Goal: Navigation & Orientation: Find specific page/section

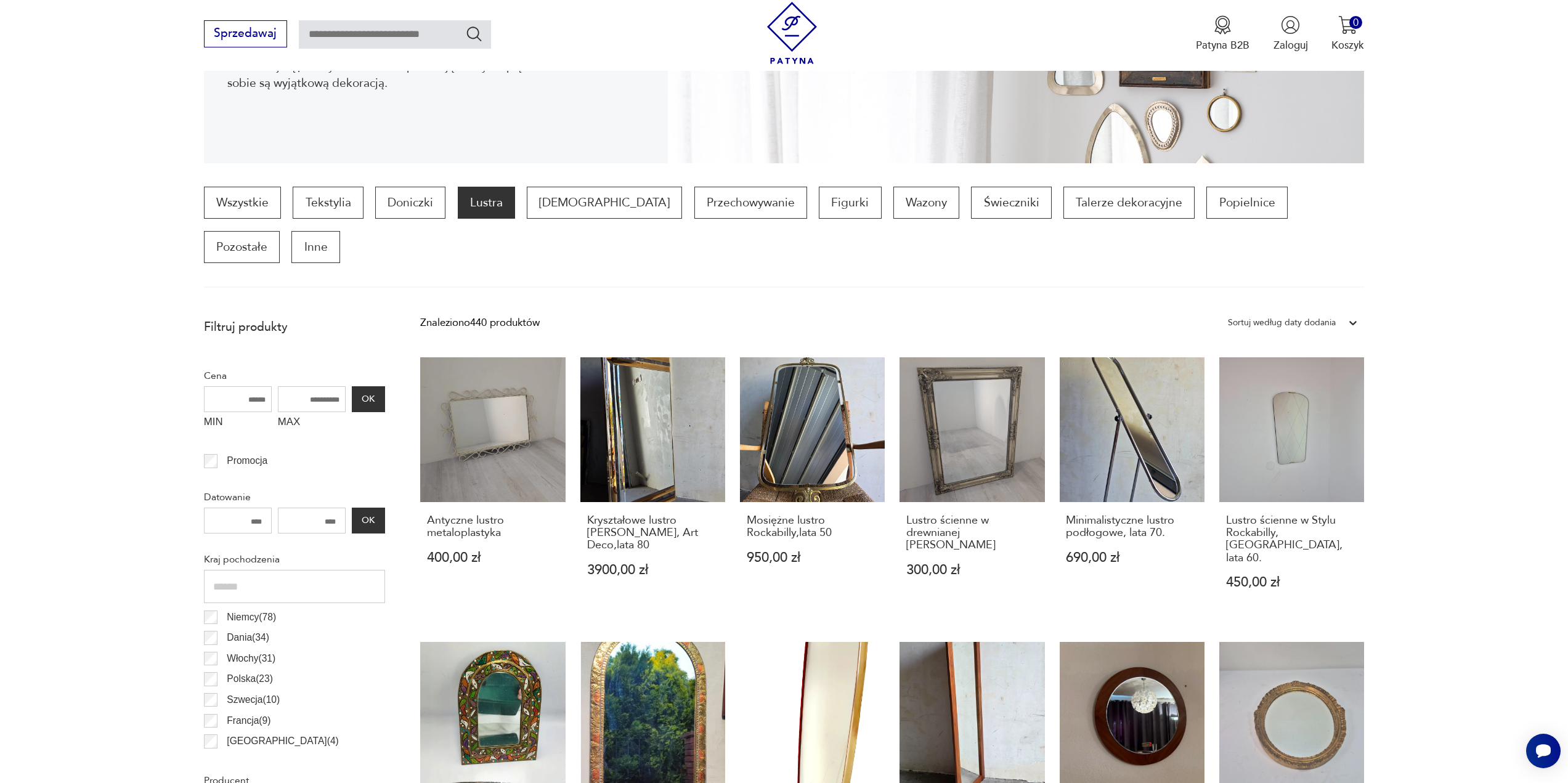
scroll to position [718, 0]
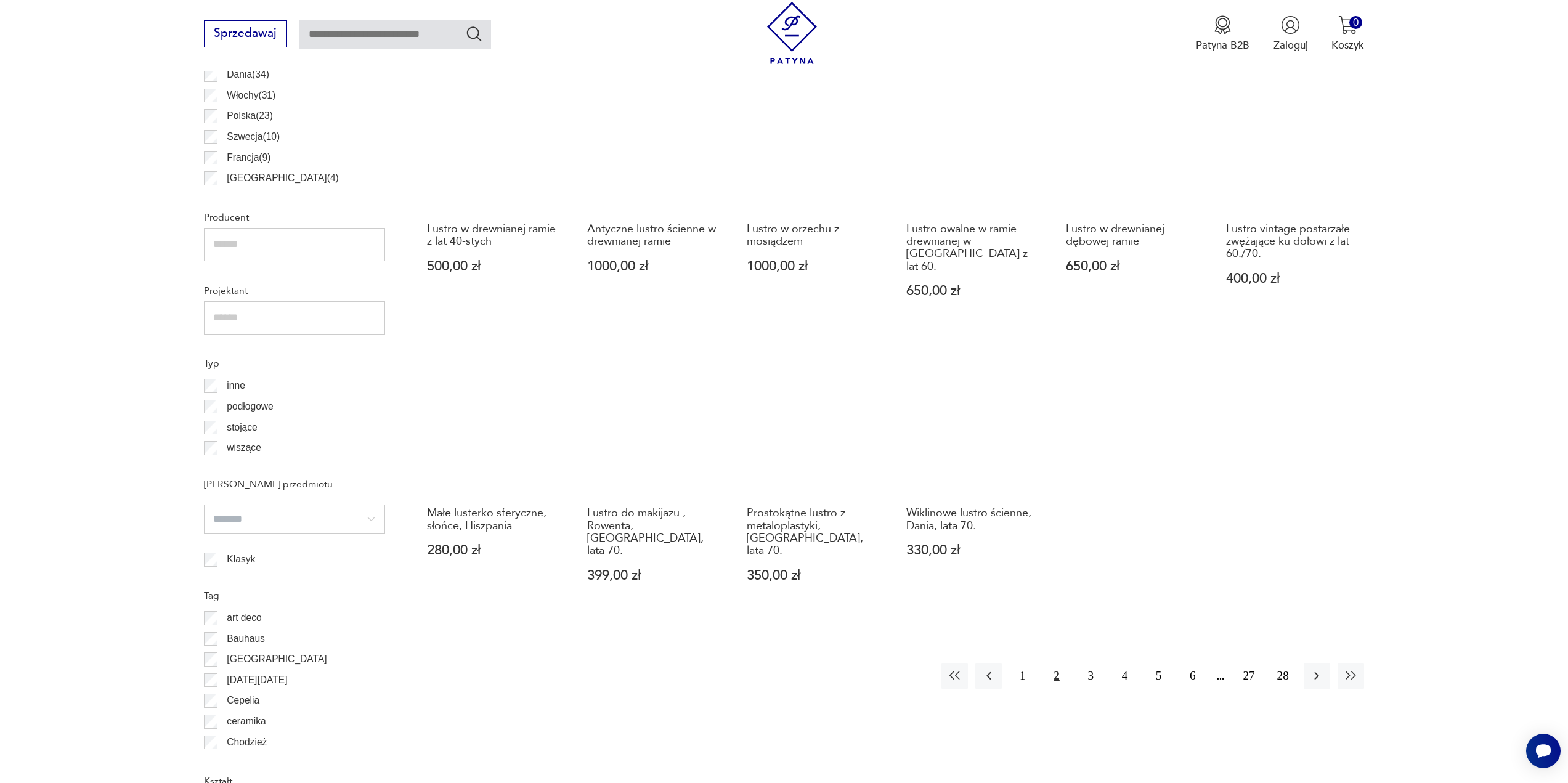
scroll to position [859, 0]
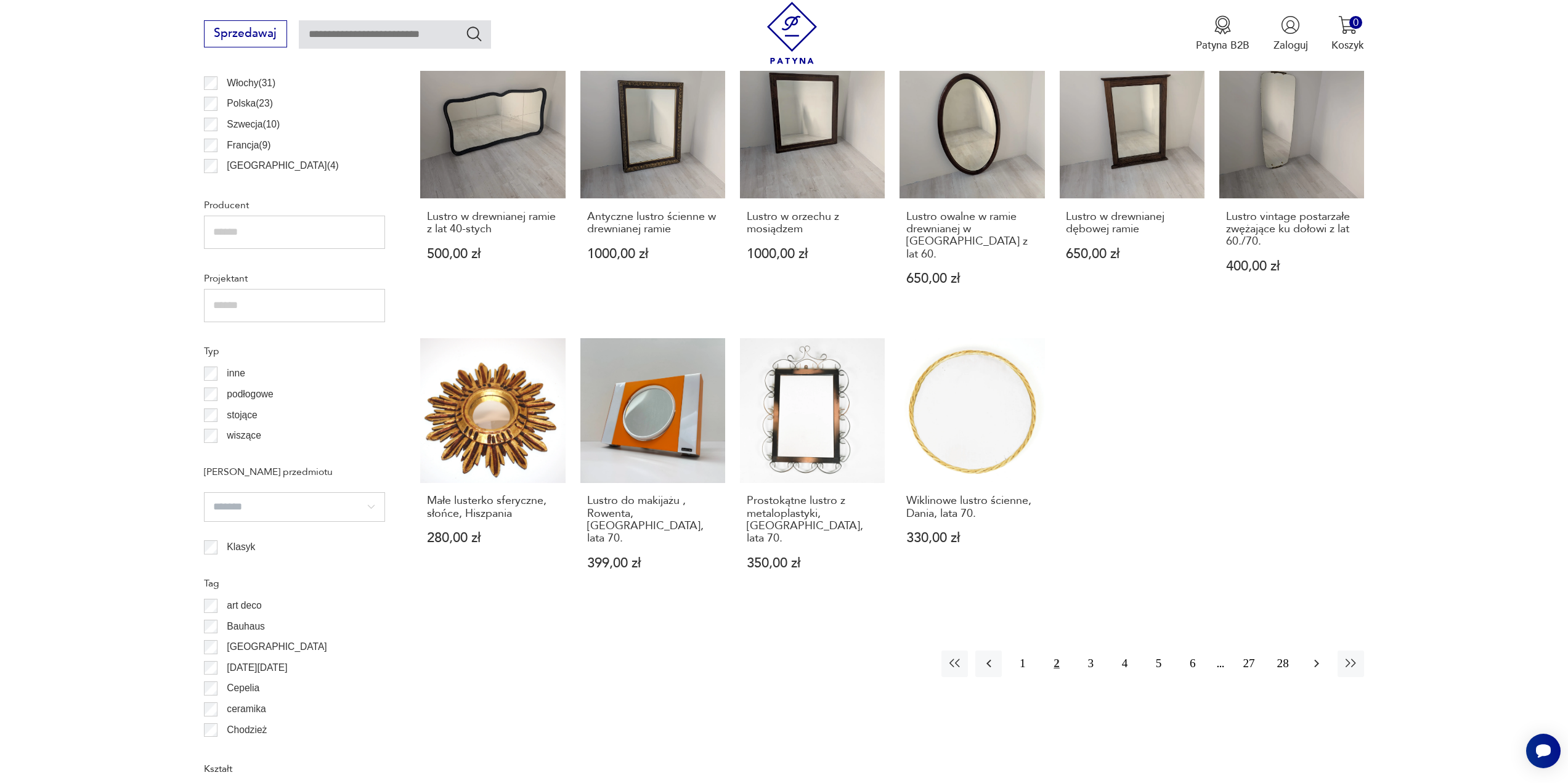
click at [1314, 656] on icon "button" at bounding box center [1316, 664] width 15 height 15
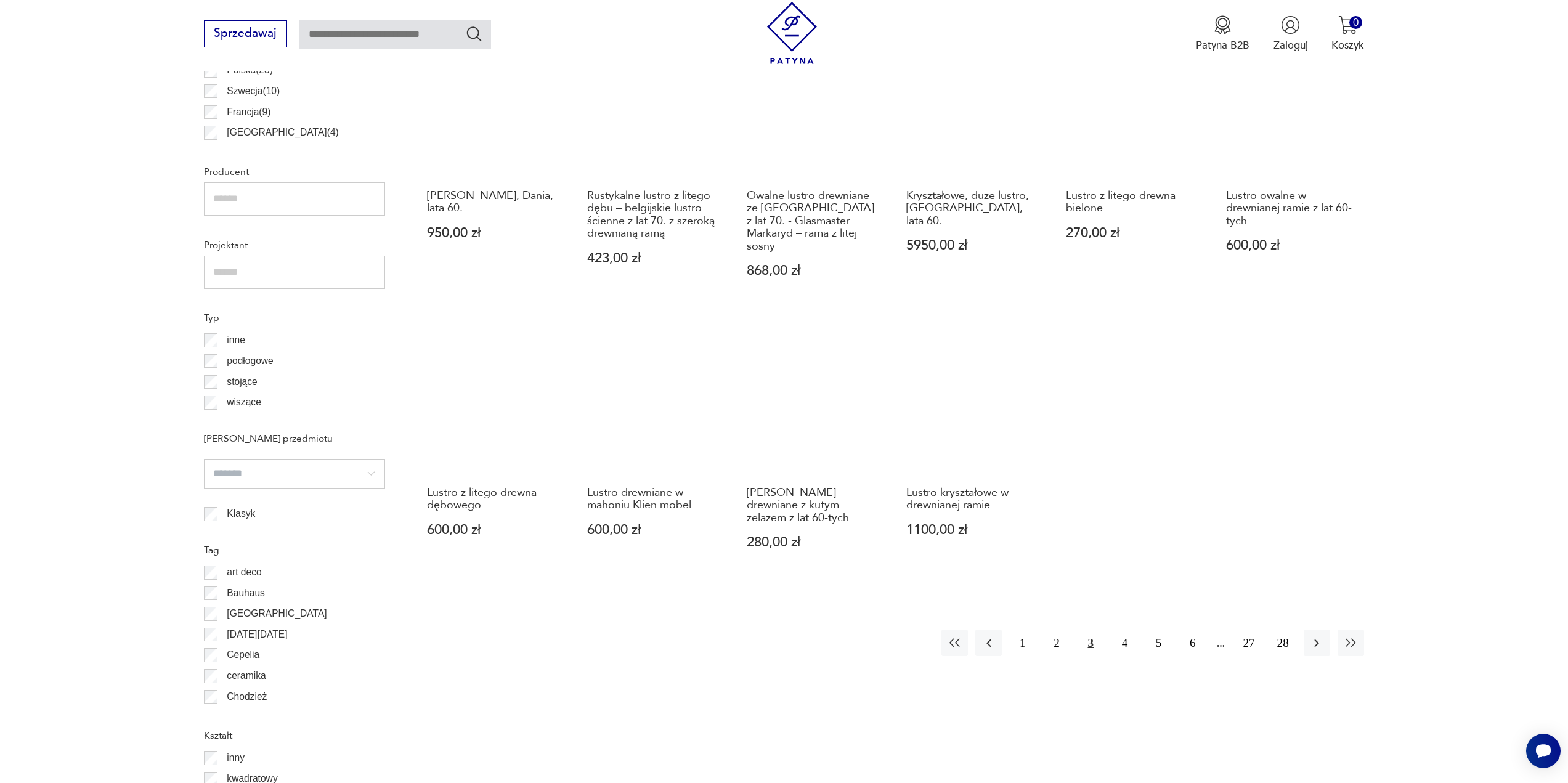
scroll to position [921, 0]
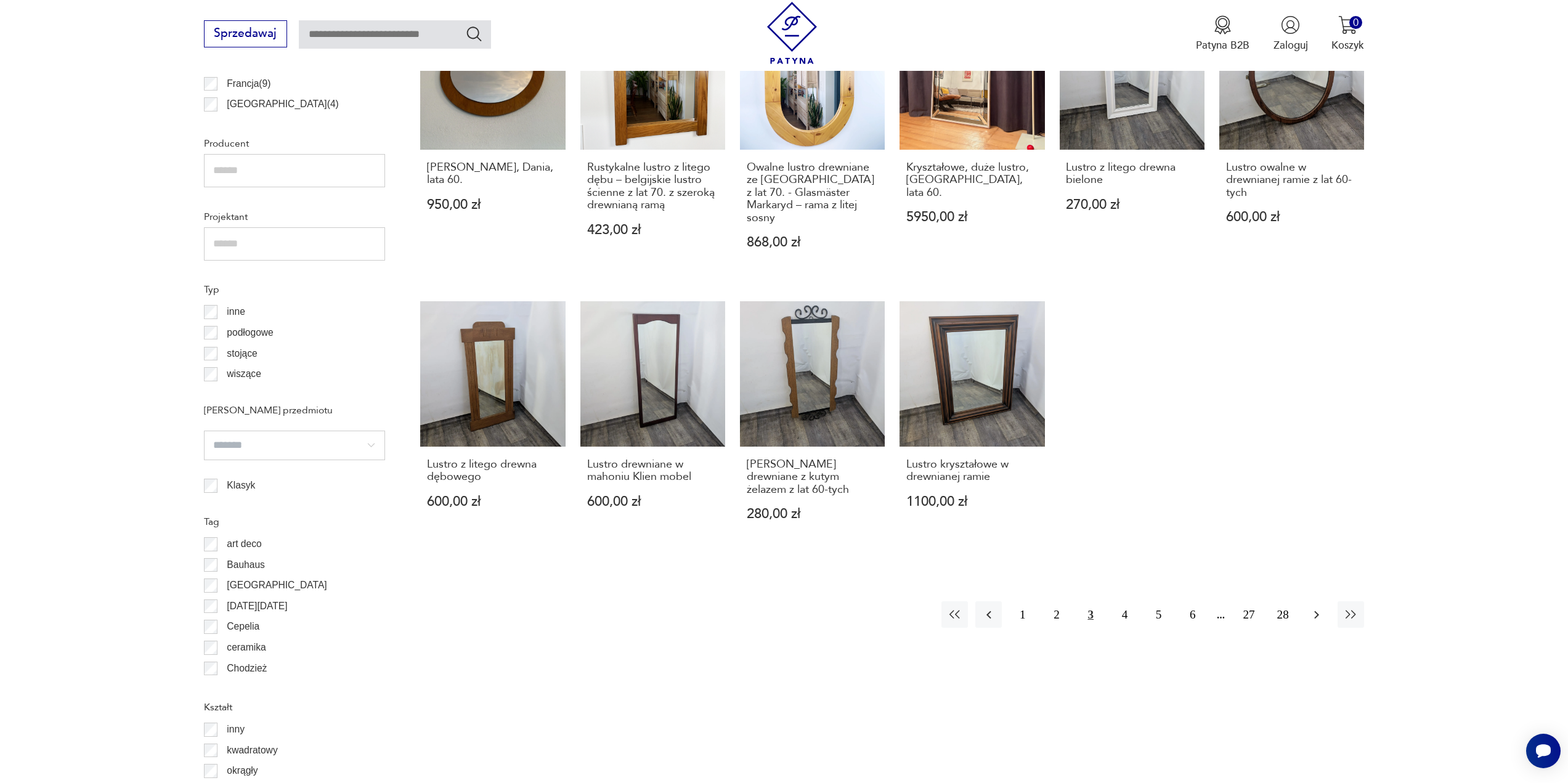
click at [1316, 607] on icon "button" at bounding box center [1316, 615] width 15 height 15
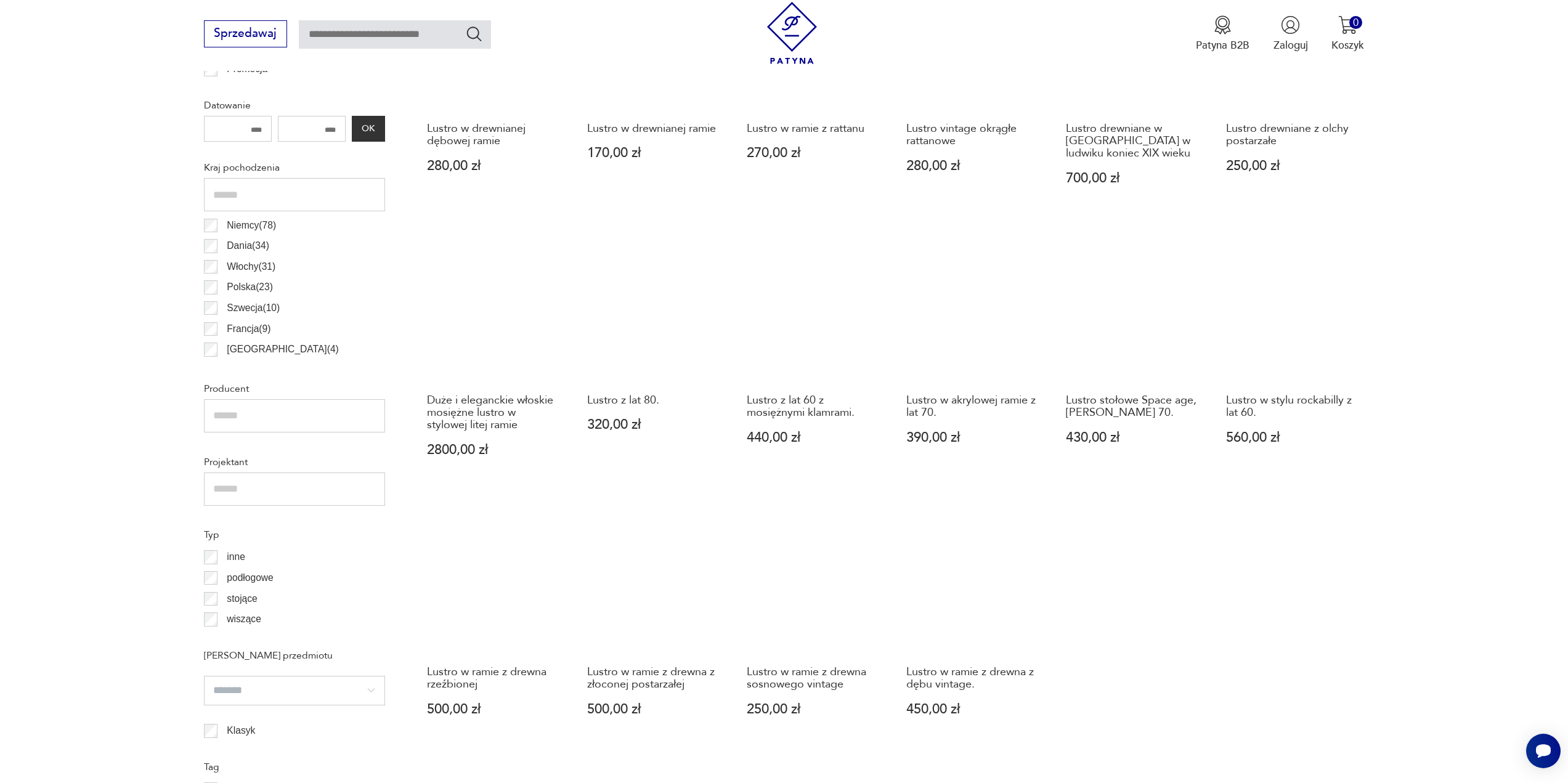
scroll to position [736, 0]
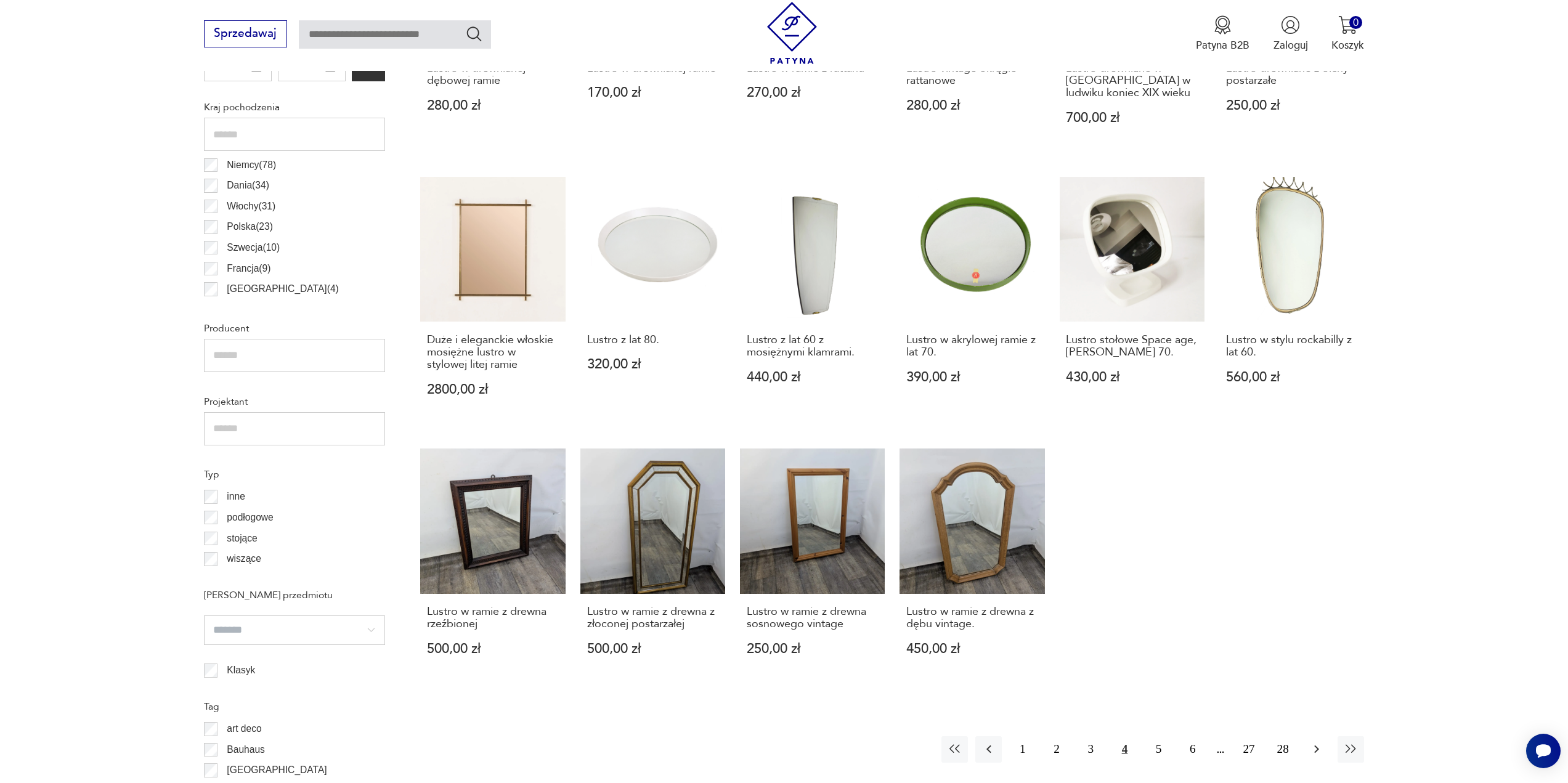
click at [1320, 742] on icon "button" at bounding box center [1316, 749] width 15 height 15
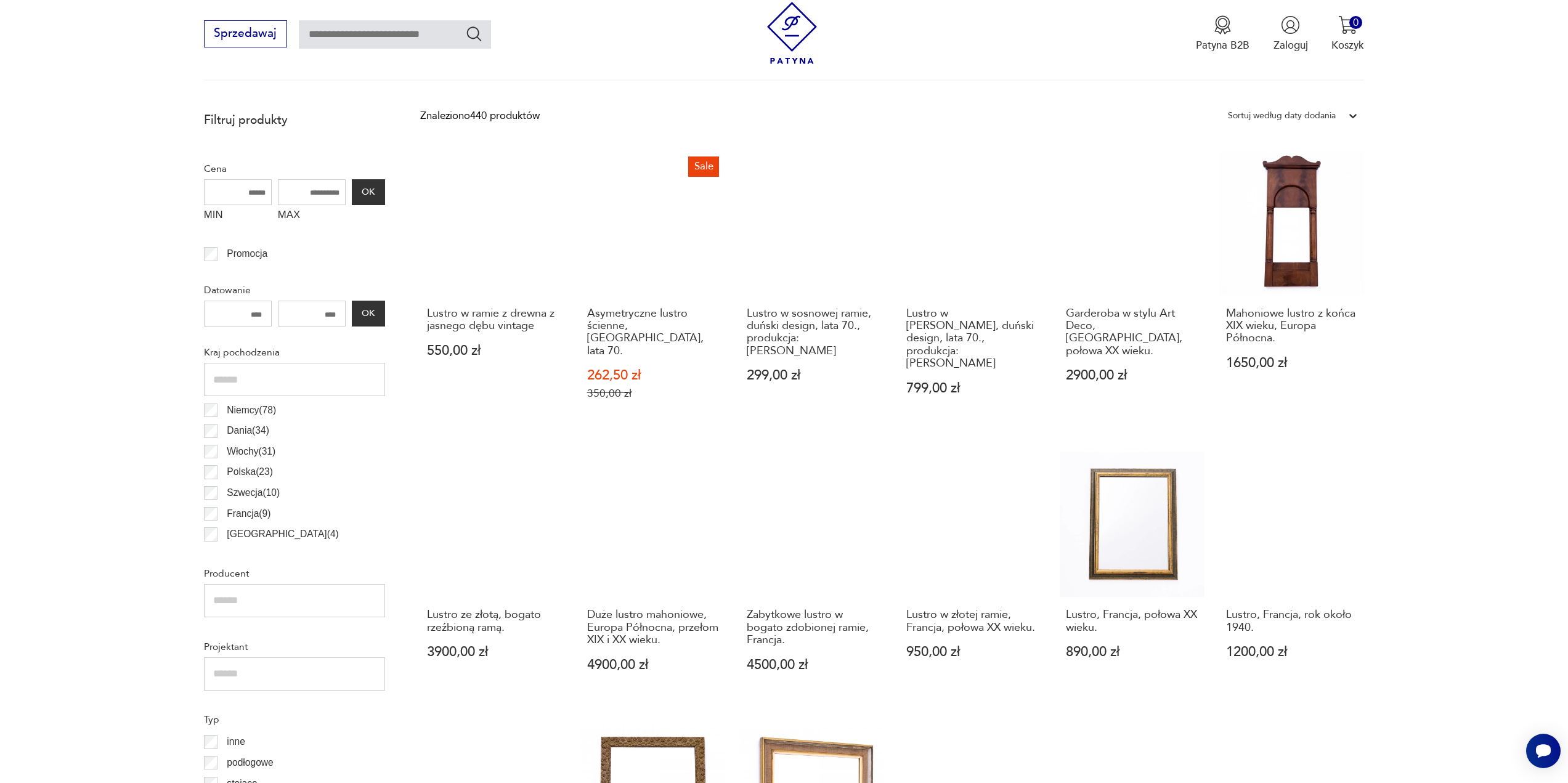
scroll to position [797, 0]
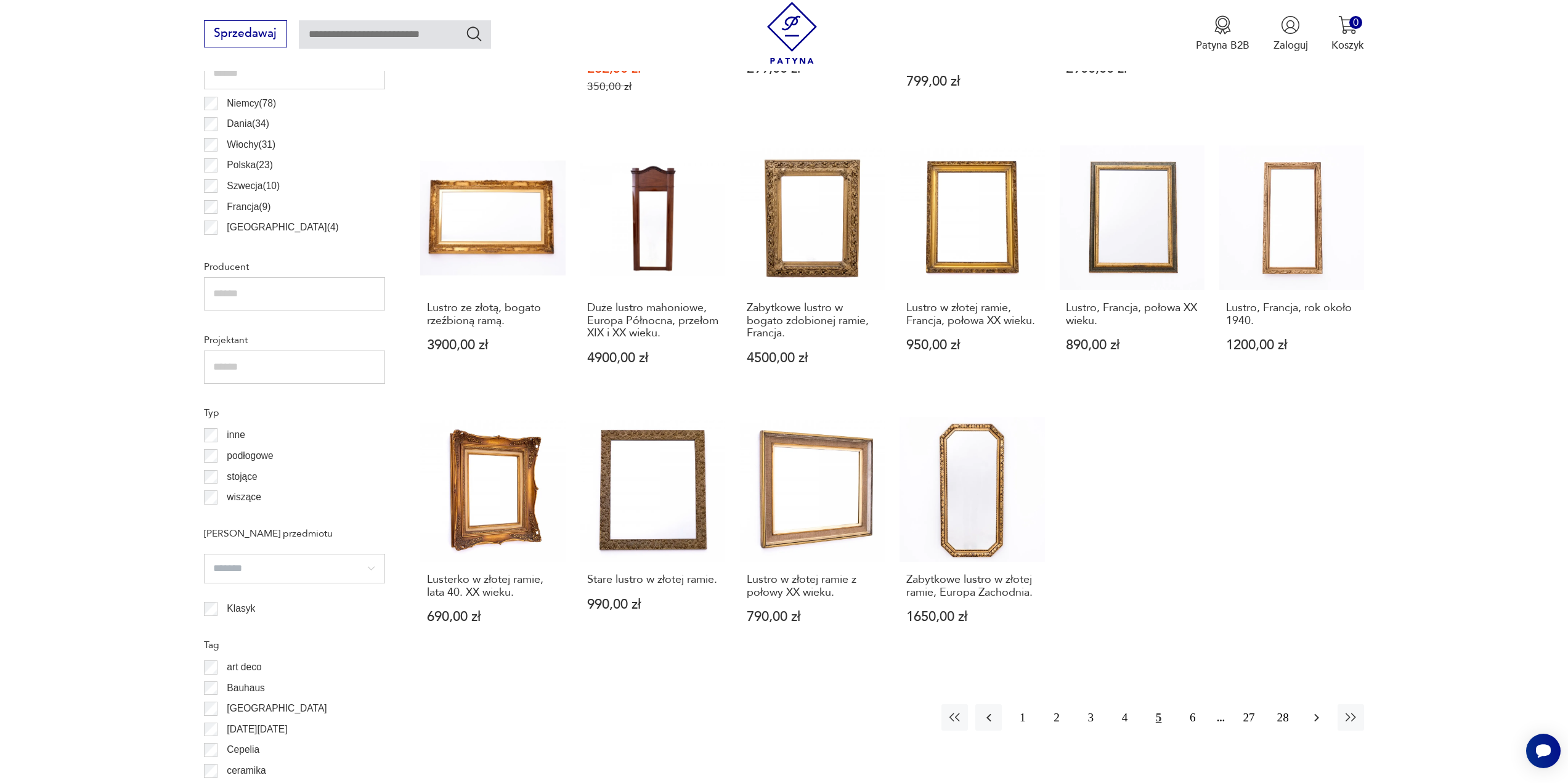
click at [1316, 714] on icon "button" at bounding box center [1317, 718] width 5 height 8
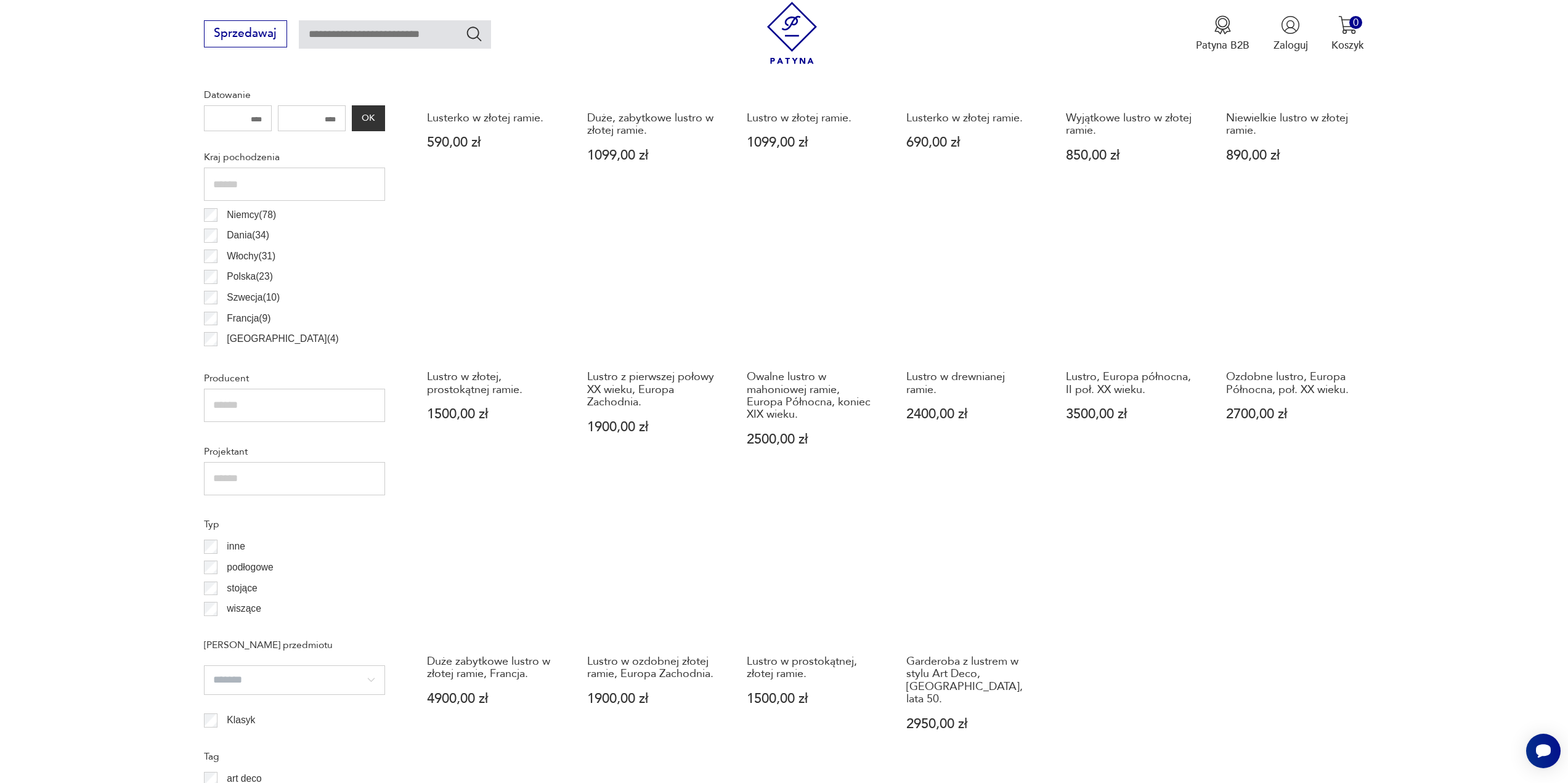
scroll to position [797, 0]
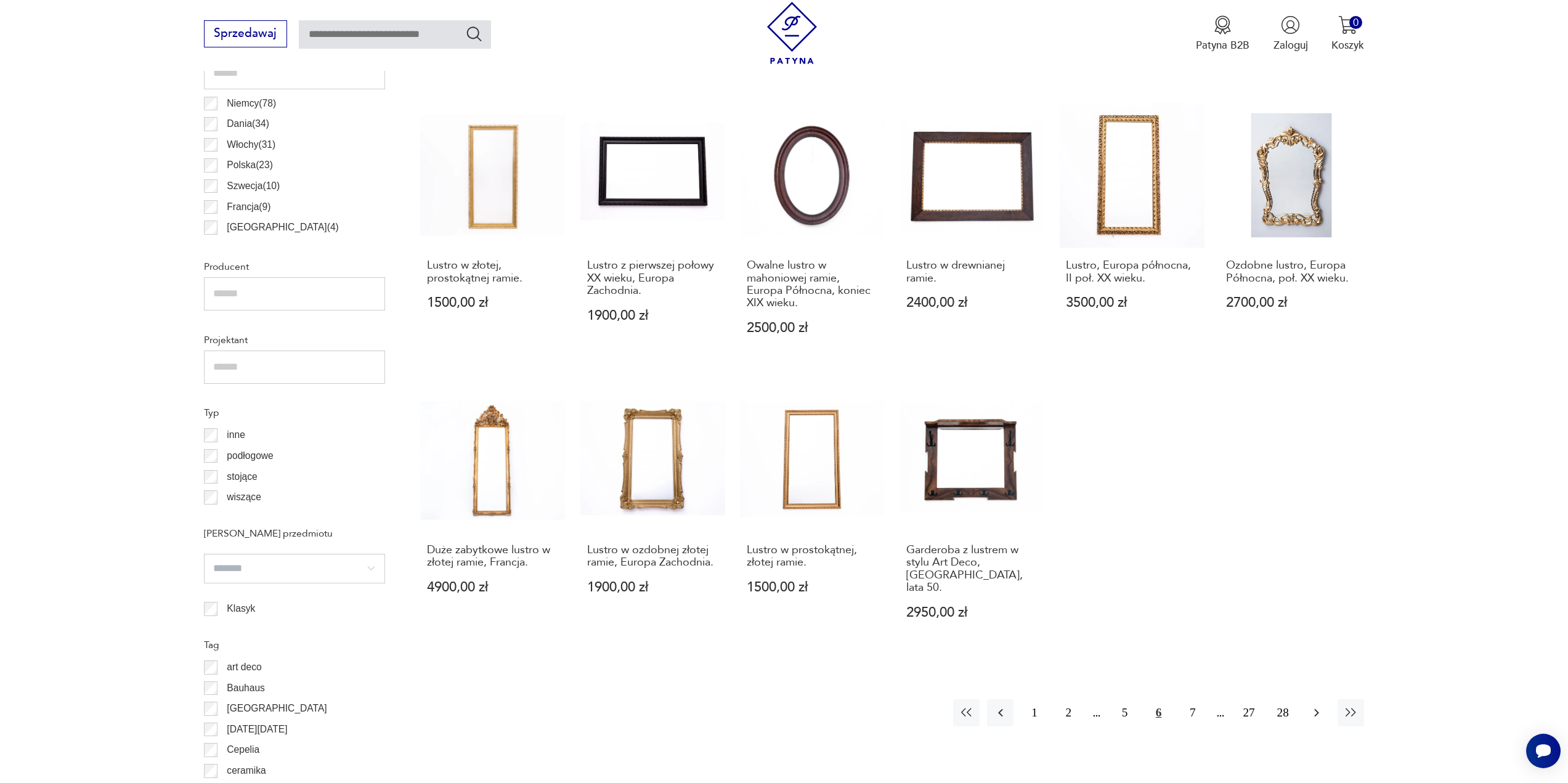
click at [1319, 706] on icon "button" at bounding box center [1316, 713] width 15 height 15
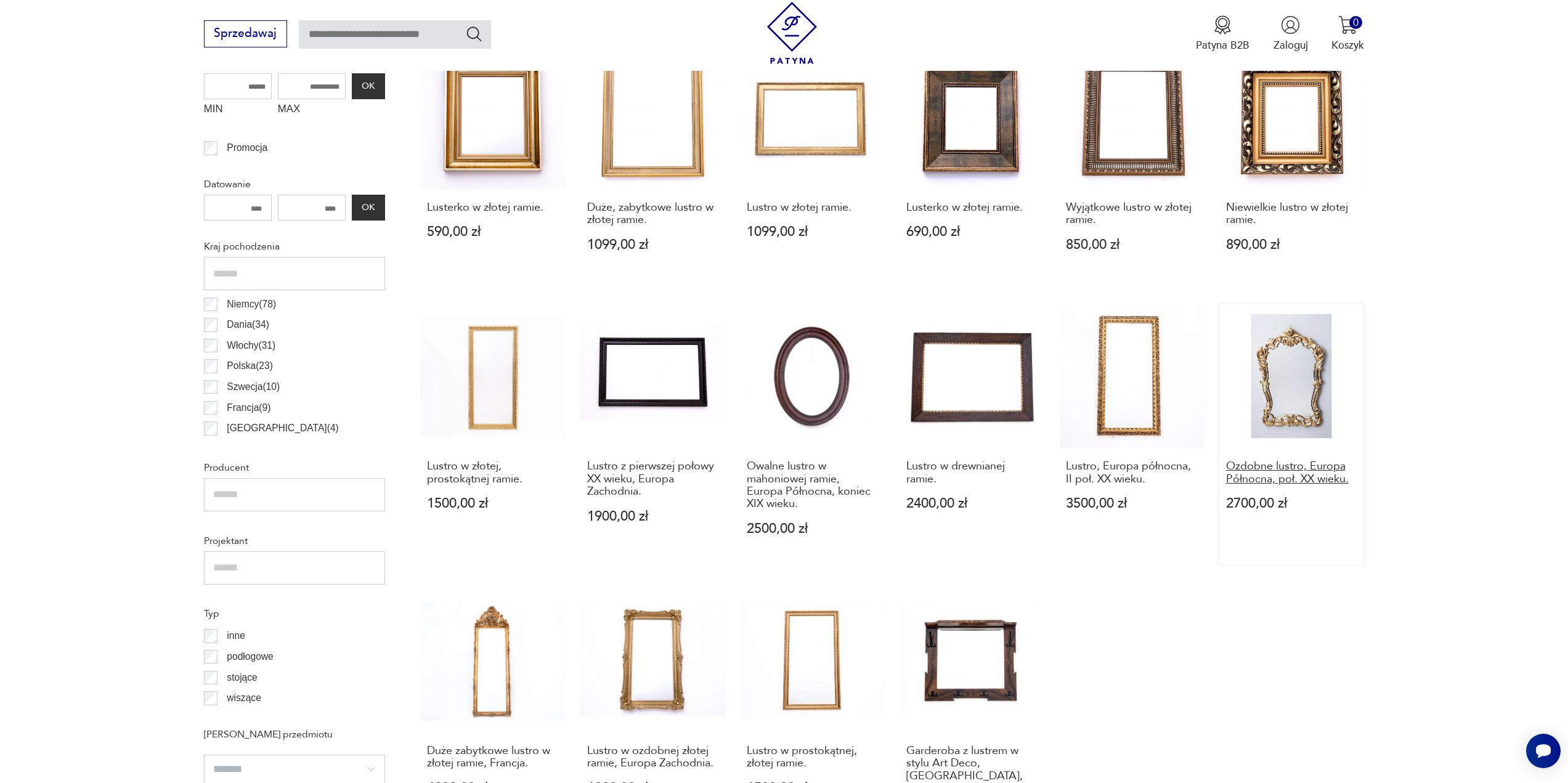
scroll to position [366, 0]
